Goal: Obtain resource: Download file/media

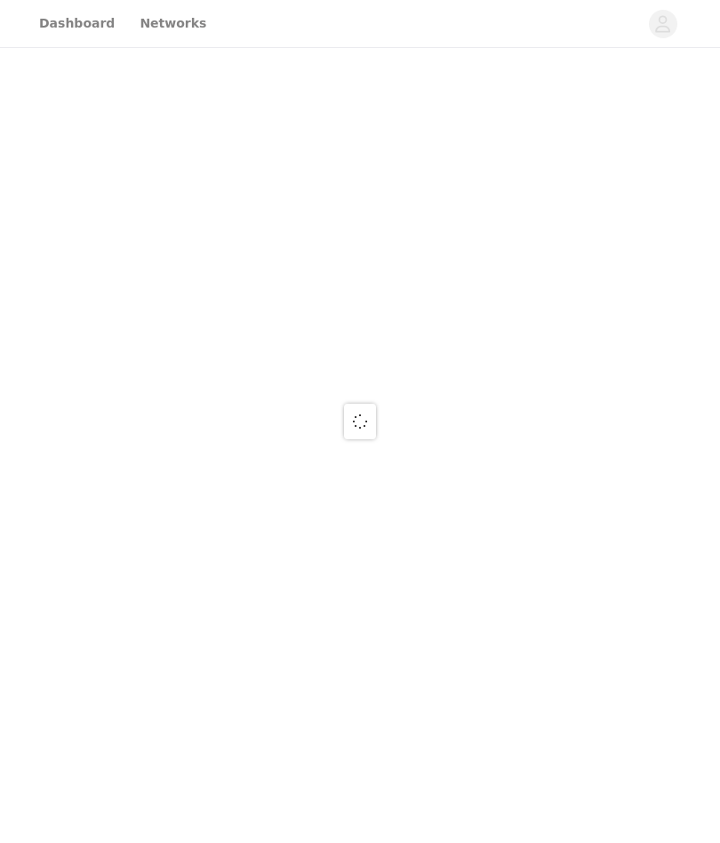
click at [404, 505] on div at bounding box center [360, 421] width 720 height 843
click at [91, 15] on div at bounding box center [360, 421] width 720 height 843
click at [95, 21] on div at bounding box center [360, 421] width 720 height 843
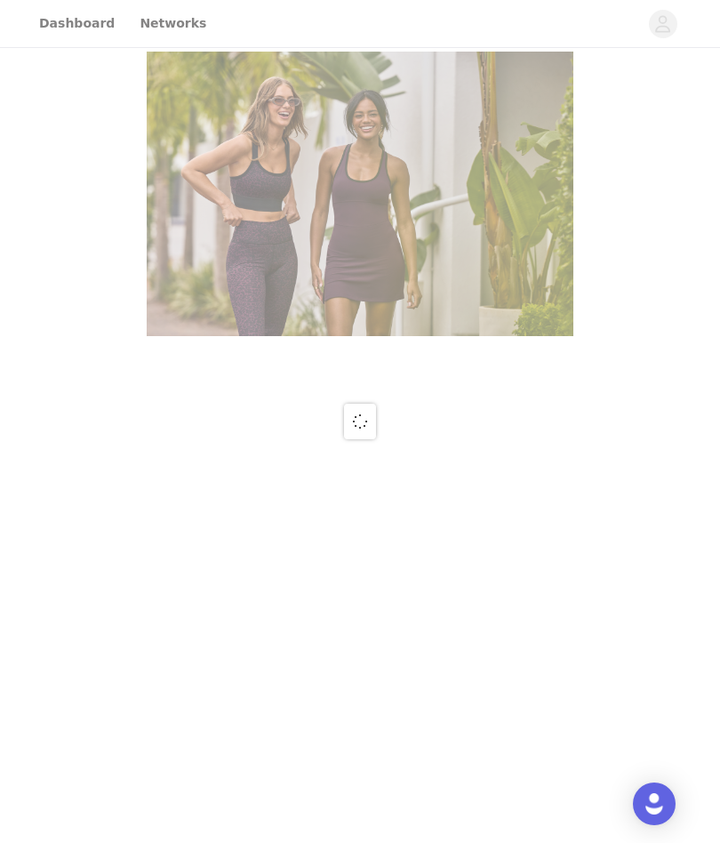
click at [81, 20] on div at bounding box center [360, 421] width 720 height 843
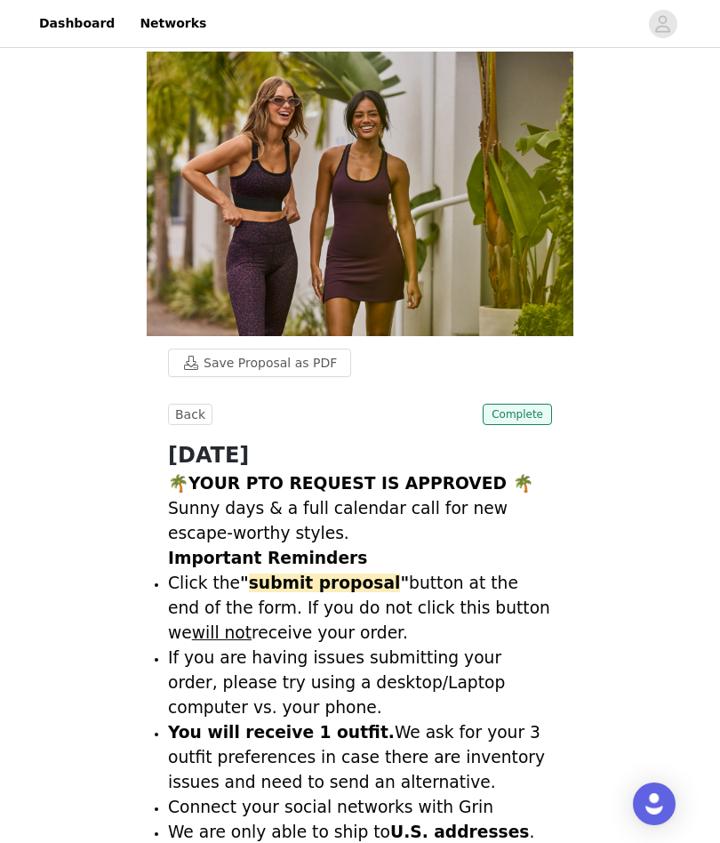
click at [81, 27] on link "Dashboard" at bounding box center [76, 24] width 97 height 40
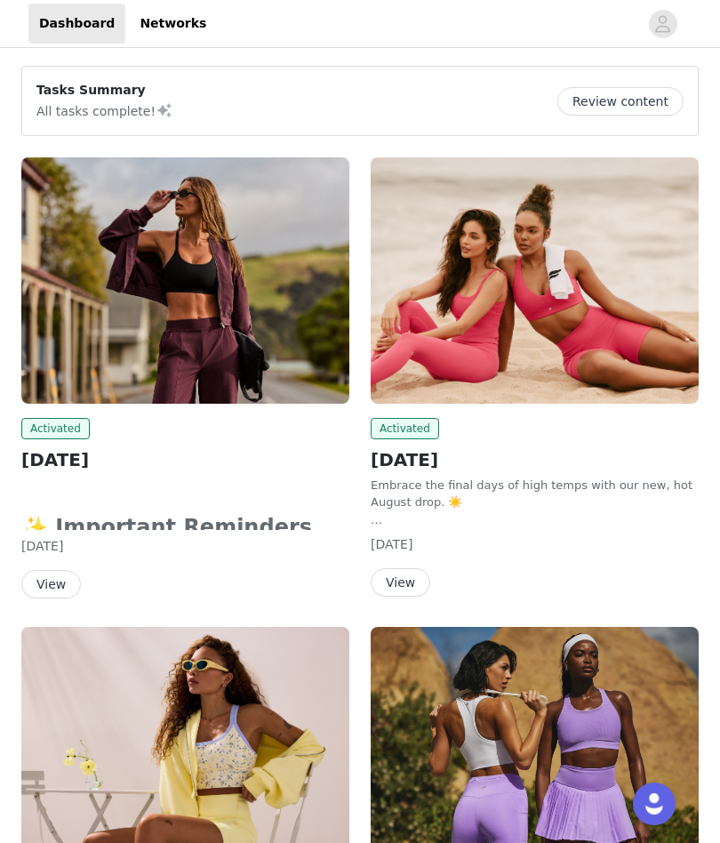
click at [67, 585] on button "View" at bounding box center [51, 584] width 60 height 28
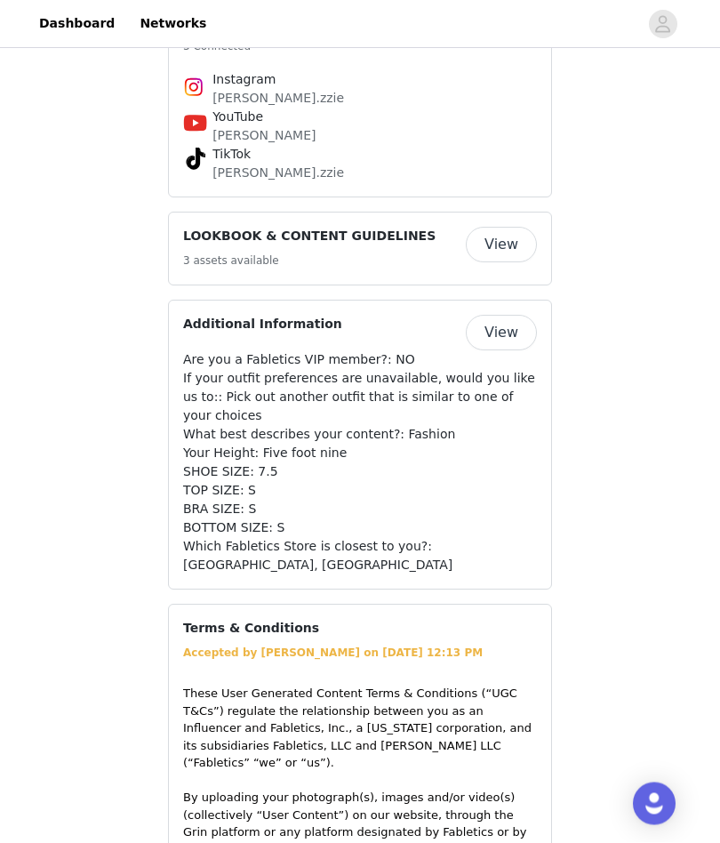
scroll to position [1437, 0]
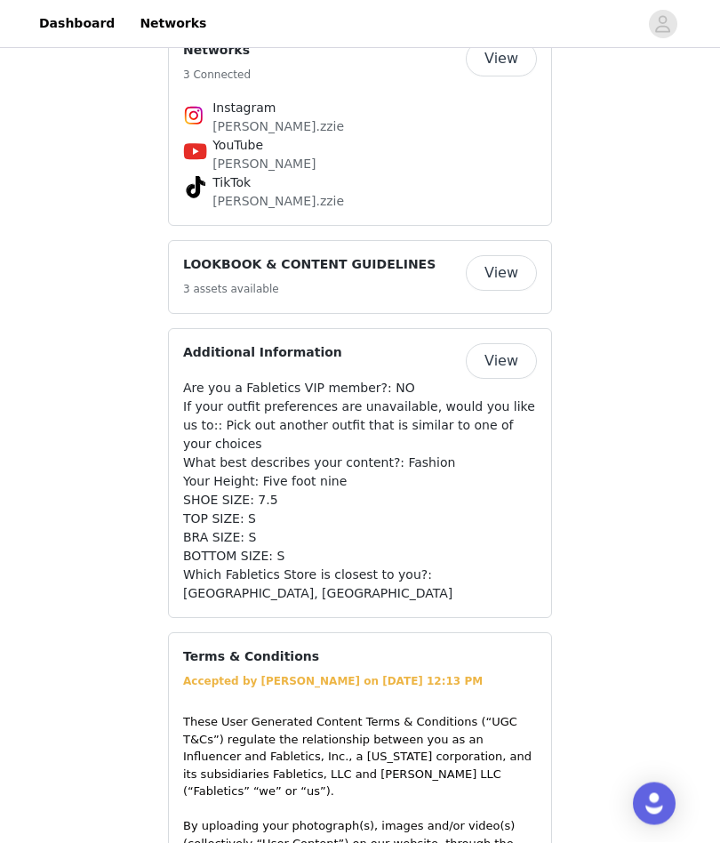
click at [523, 256] on button "View" at bounding box center [501, 274] width 71 height 36
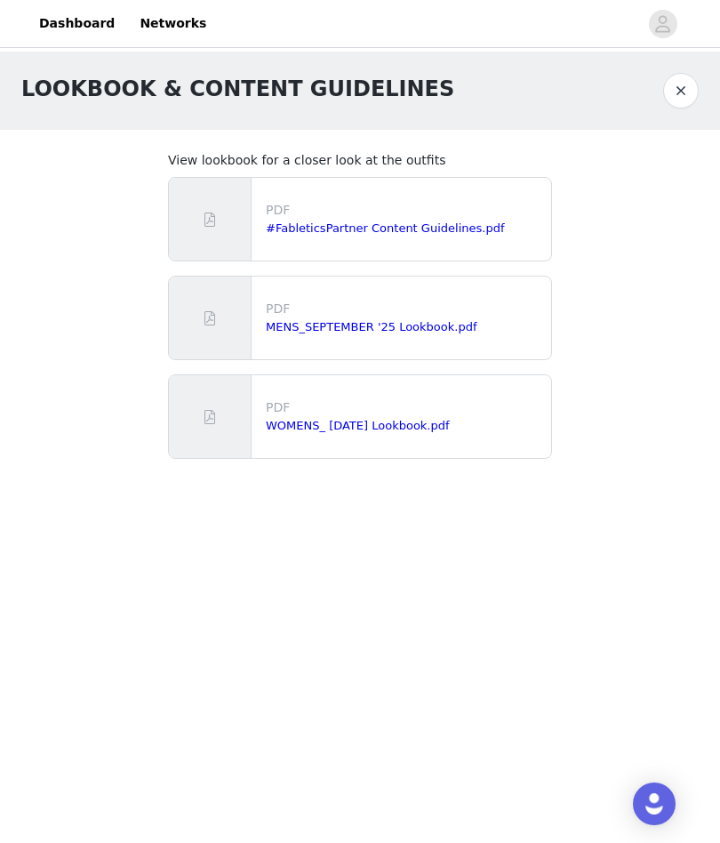
click at [462, 232] on link "#FableticsPartner Content Guidelines.pdf" at bounding box center [385, 227] width 238 height 13
